Goal: Task Accomplishment & Management: Complete application form

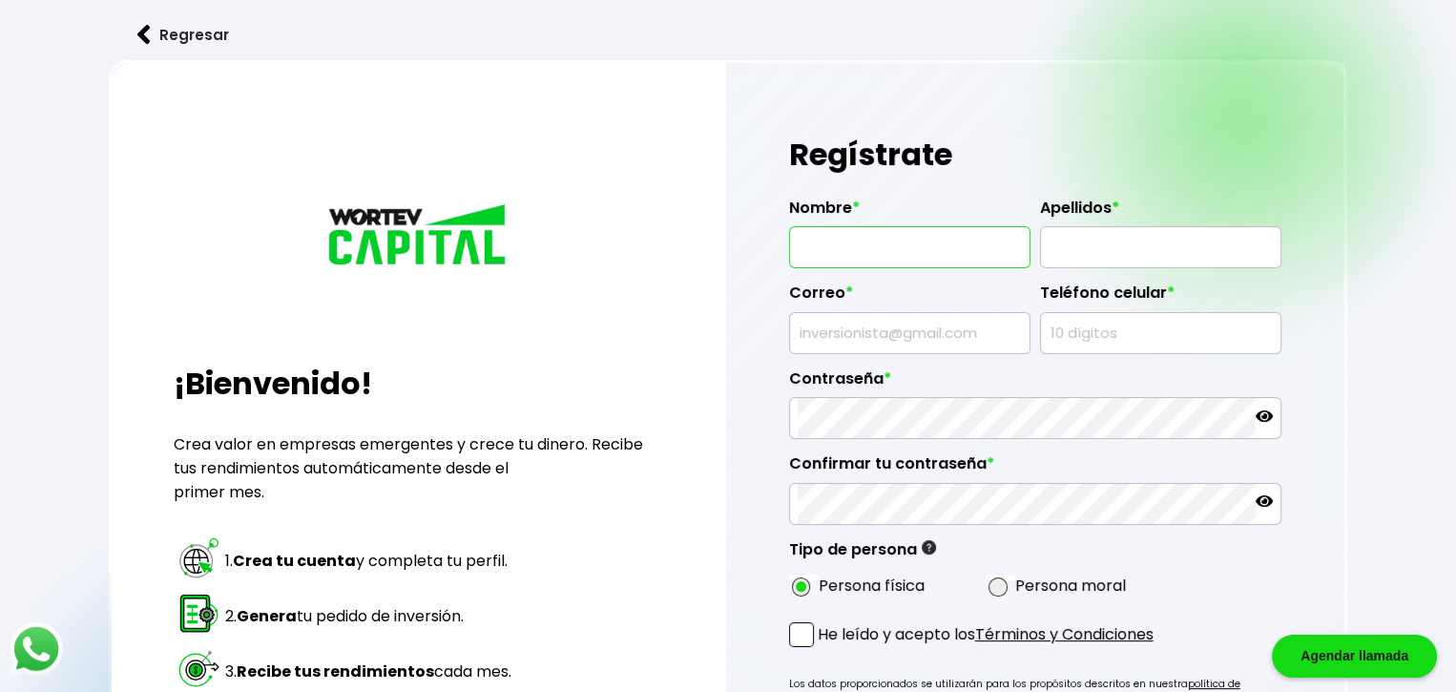
click at [906, 251] on input "text" at bounding box center [910, 247] width 224 height 40
click at [1133, 258] on input "text" at bounding box center [1161, 247] width 224 height 40
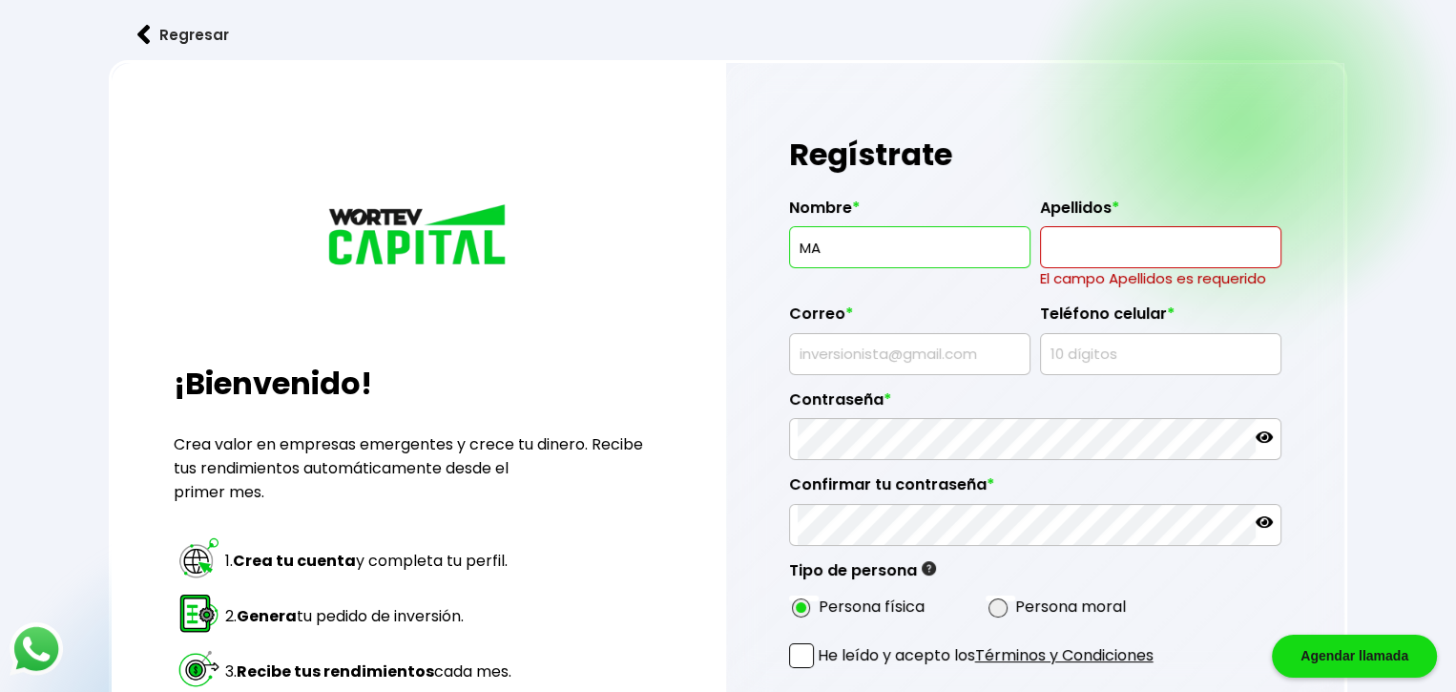
click at [870, 254] on input "MA" at bounding box center [910, 247] width 224 height 40
type input "[PERSON_NAME]"
type input "[EMAIL_ADDRESS][DOMAIN_NAME]"
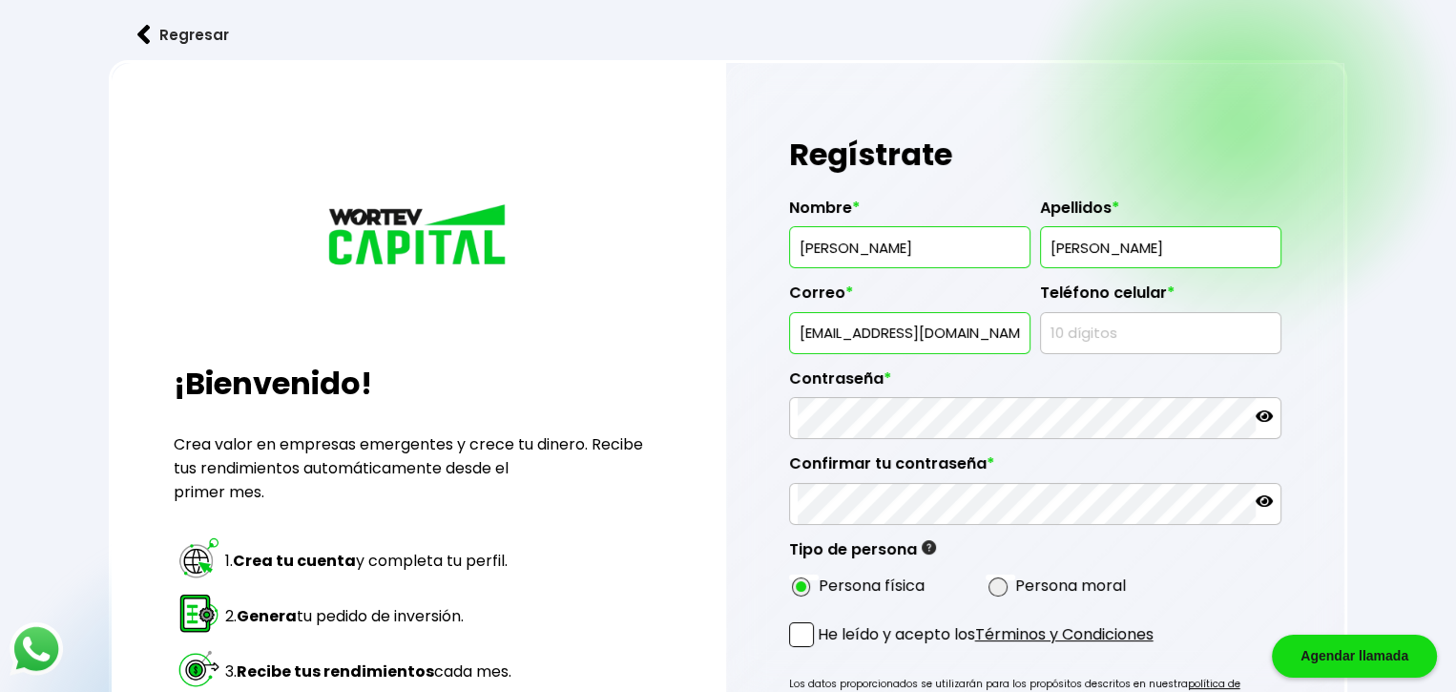
click at [1252, 139] on h1 "Regístrate" at bounding box center [1035, 154] width 492 height 57
drag, startPoint x: 1070, startPoint y: 330, endPoint x: 1186, endPoint y: 342, distance: 117.0
click at [1070, 330] on input "text" at bounding box center [1161, 333] width 224 height 40
type input "9513222002"
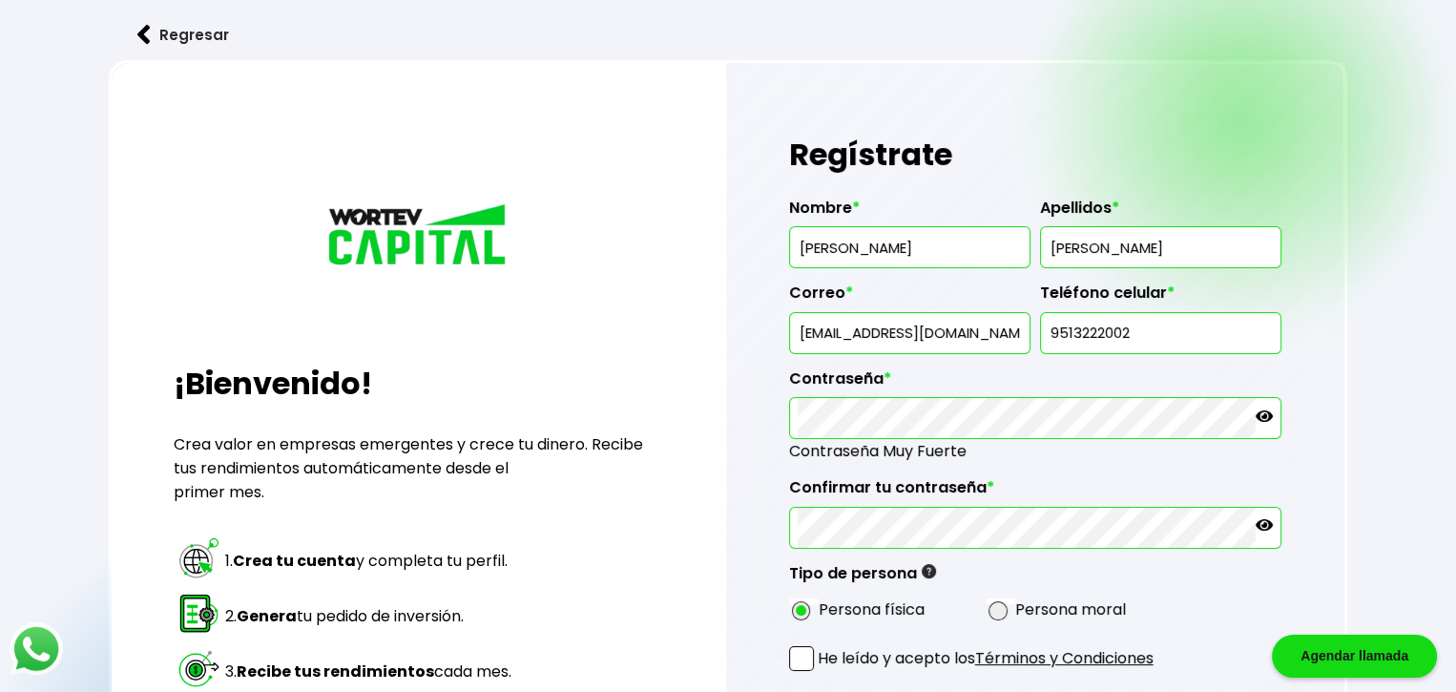
click at [1265, 414] on icon at bounding box center [1264, 415] width 17 height 11
click at [1263, 521] on icon at bounding box center [1264, 524] width 17 height 17
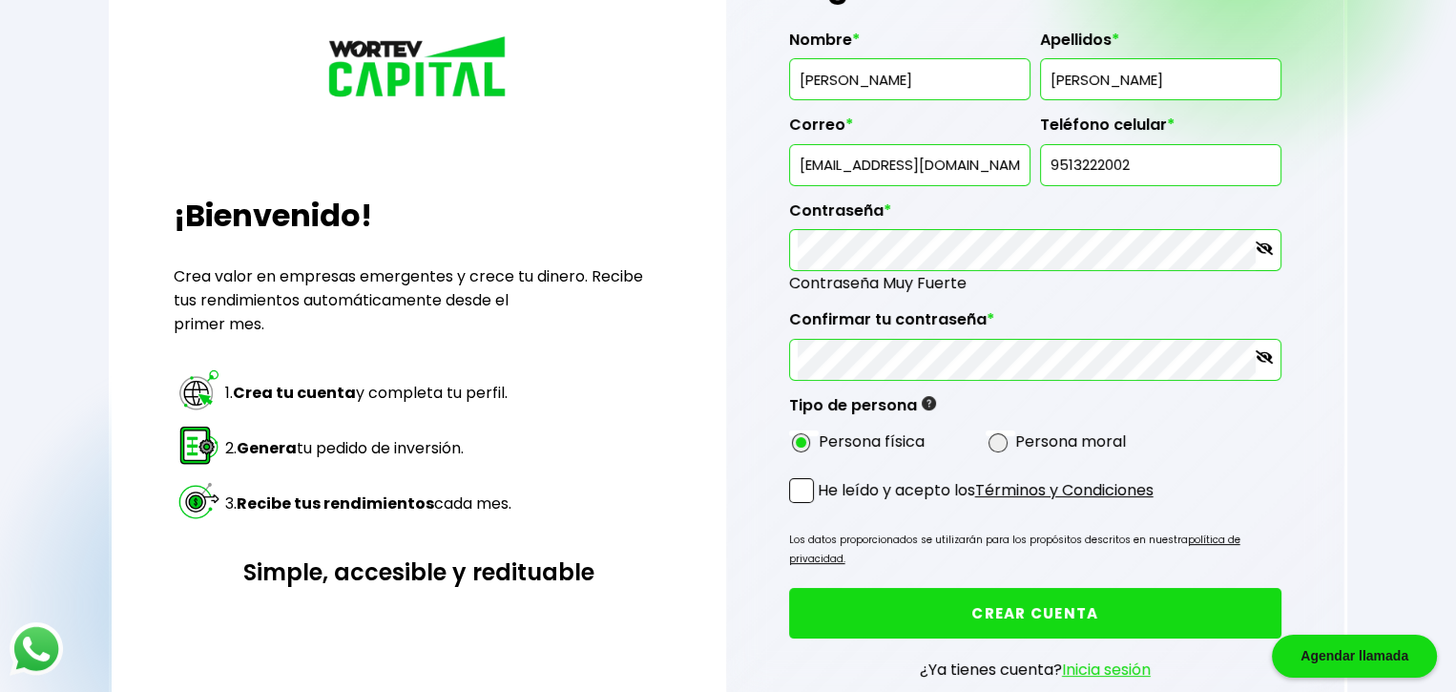
scroll to position [191, 0]
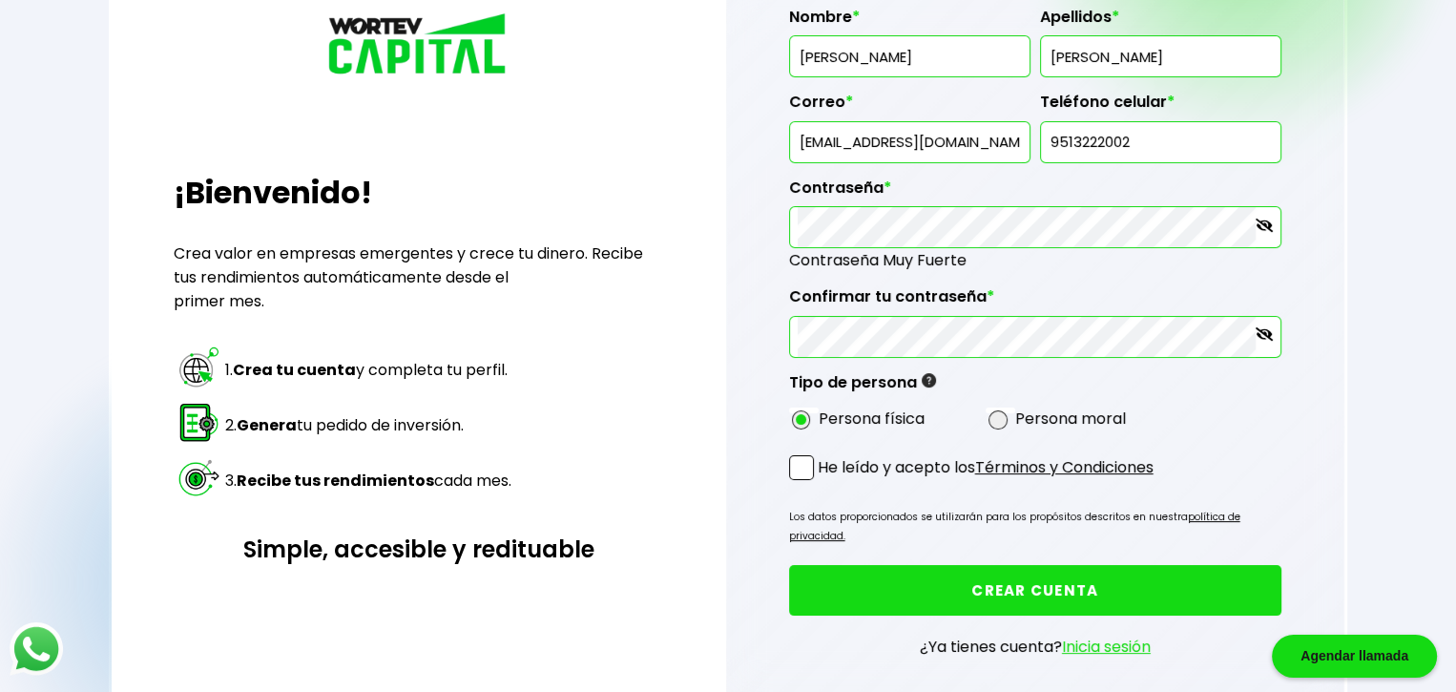
click at [799, 465] on span at bounding box center [801, 467] width 25 height 25
click at [822, 482] on input "He leído y acepto los Términos y Condiciones" at bounding box center [822, 482] width 0 height 0
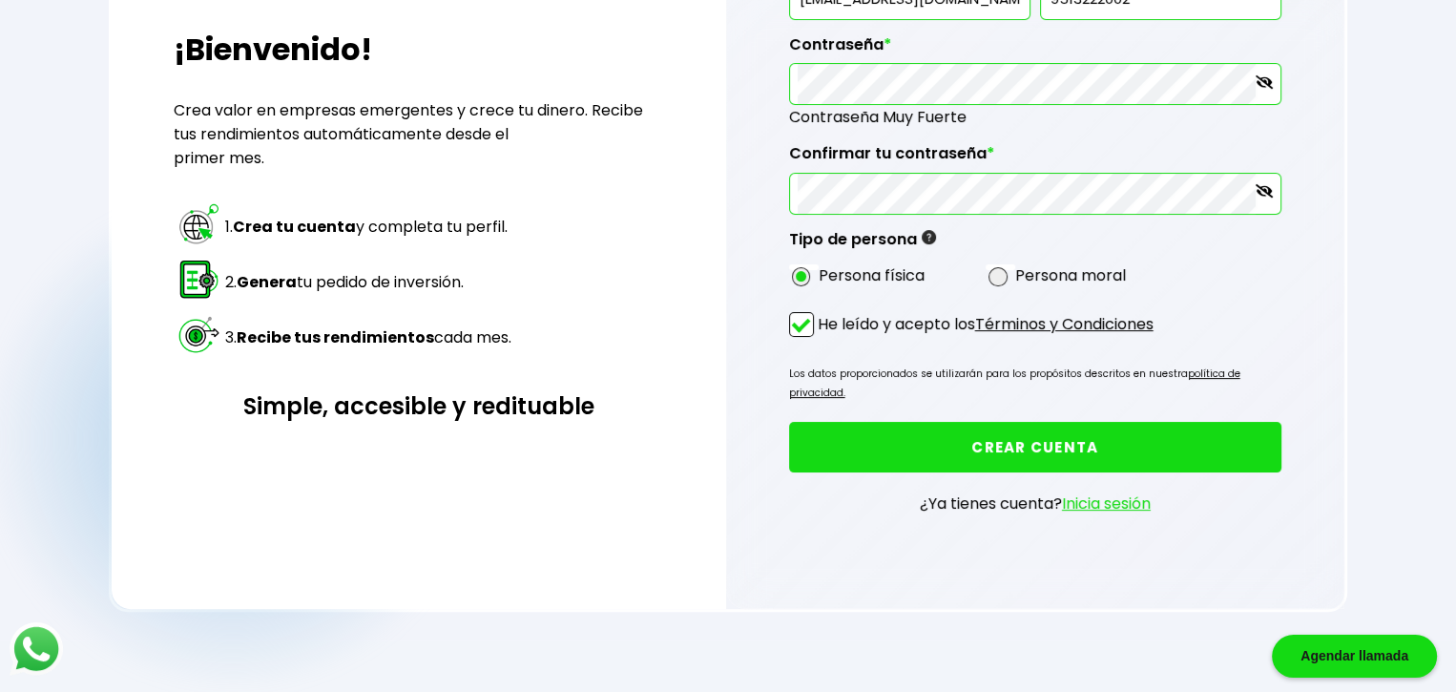
click at [1012, 422] on button "CREAR CUENTA" at bounding box center [1035, 447] width 492 height 51
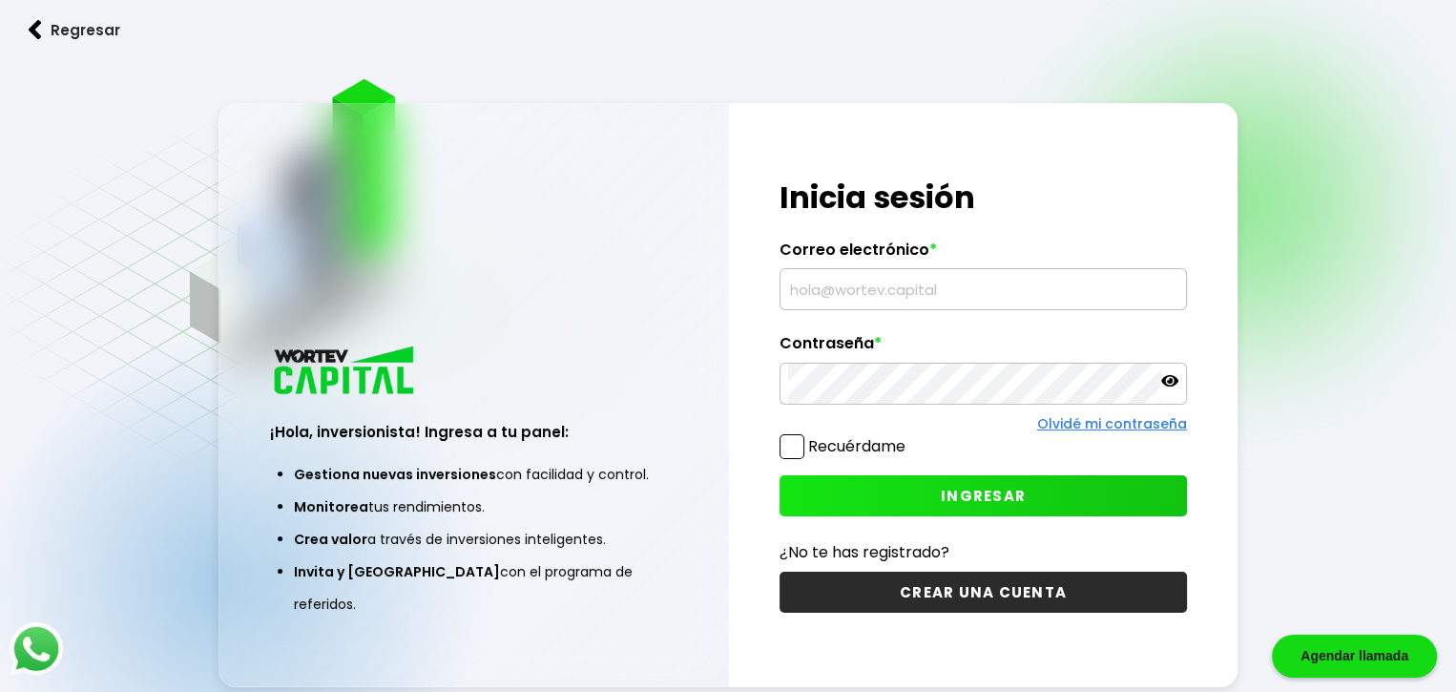
type input "majostgogtz@gmail.com"
click at [1172, 385] on icon at bounding box center [1169, 380] width 17 height 17
click at [795, 440] on span at bounding box center [792, 446] width 25 height 25
click at [909, 437] on input "Recuérdame" at bounding box center [909, 437] width 0 height 0
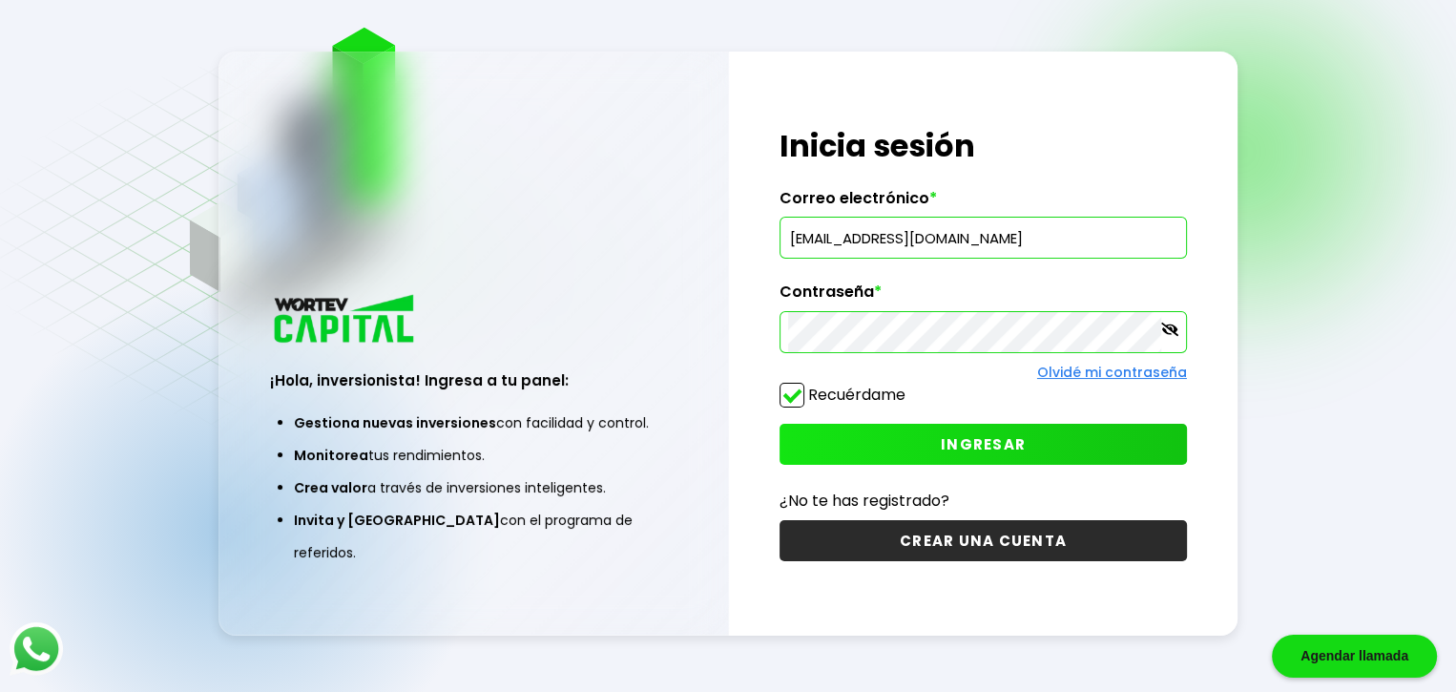
scroll to position [95, 0]
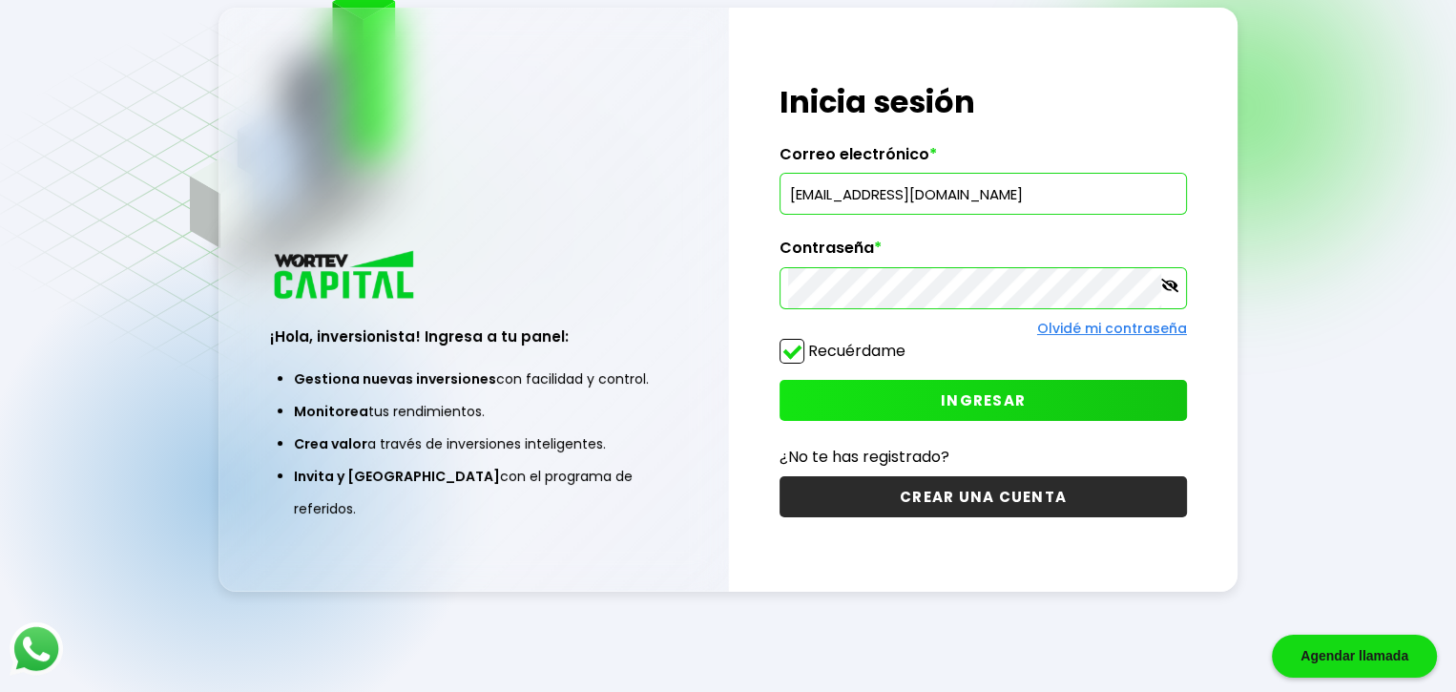
click at [970, 399] on span "INGRESAR" at bounding box center [983, 400] width 85 height 20
